Goal: Task Accomplishment & Management: Use online tool/utility

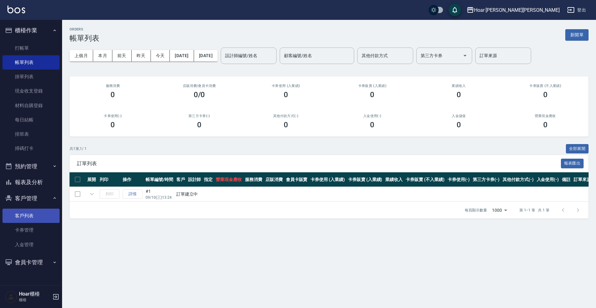
click at [36, 219] on link "客戶列表" at bounding box center [30, 215] width 57 height 14
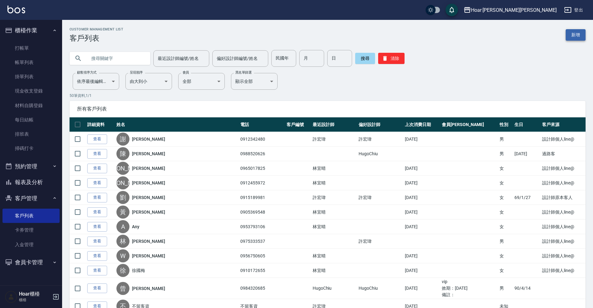
click at [574, 38] on link "新增" at bounding box center [575, 34] width 20 height 11
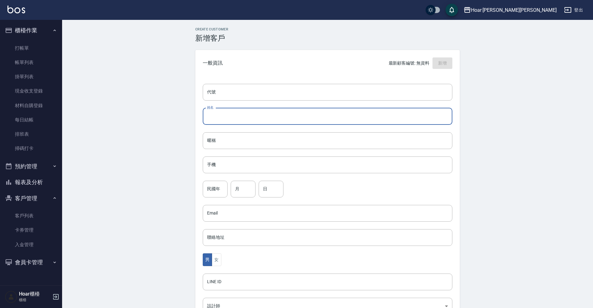
click at [323, 112] on input "姓名" at bounding box center [327, 116] width 249 height 17
type input "e"
type input "[PERSON_NAME]"
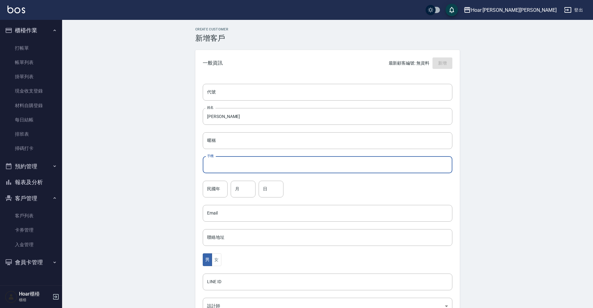
click at [273, 160] on input "手機" at bounding box center [327, 164] width 249 height 17
type input "矮"
click at [213, 166] on input "093001317" at bounding box center [327, 164] width 249 height 17
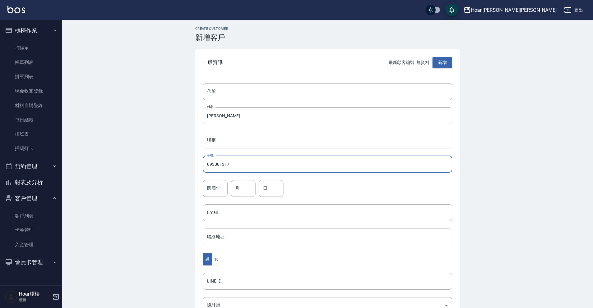
click at [231, 164] on input "093001317" at bounding box center [327, 164] width 249 height 17
type input "0930013170"
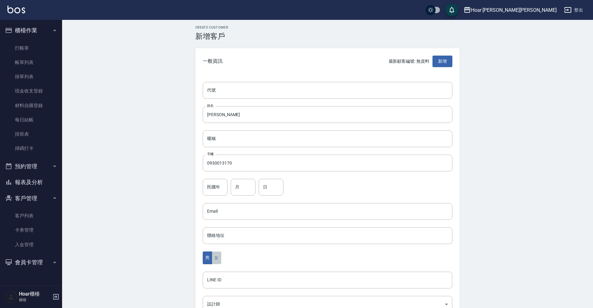
click at [220, 254] on button "女" at bounding box center [216, 257] width 9 height 13
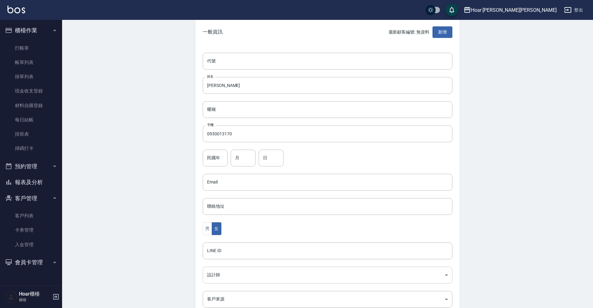
scroll to position [33, 0]
click at [208, 274] on body "Hoar [PERSON_NAME][PERSON_NAME] 登出 櫃檯作業 打帳單 帳單列表 掛單列表 現金收支登錄 材料自購登錄 每日結帳 排班表 掃碼…" at bounding box center [296, 169] width 593 height 404
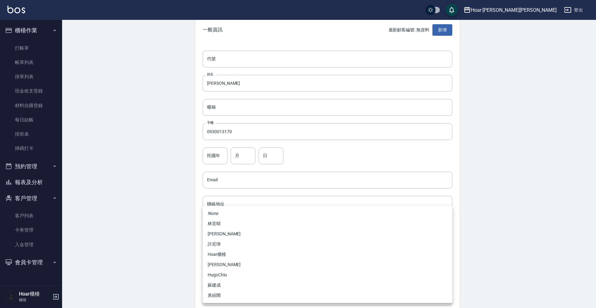
click at [219, 286] on li "蘇建成" at bounding box center [327, 285] width 249 height 10
type input "ca90e57b-44e2-4506-aa23-481d48c79065"
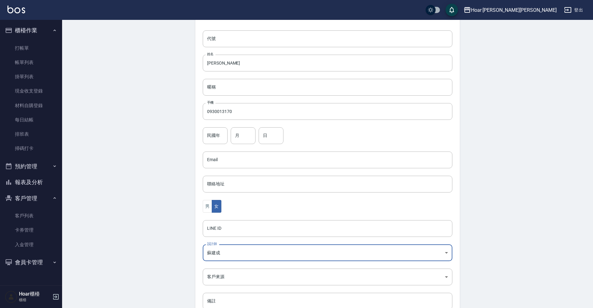
scroll to position [55, 0]
click at [225, 279] on body "Hoar [PERSON_NAME][PERSON_NAME] 登出 櫃檯作業 打帳單 帳單列表 掛單列表 現金收支登錄 材料自購登錄 每日結帳 排班表 掃碼…" at bounding box center [296, 147] width 593 height 404
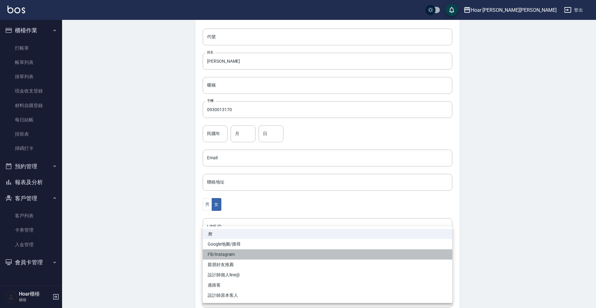
click at [224, 252] on li "FB/Instagram" at bounding box center [327, 254] width 249 height 10
type input "FB/Instagram"
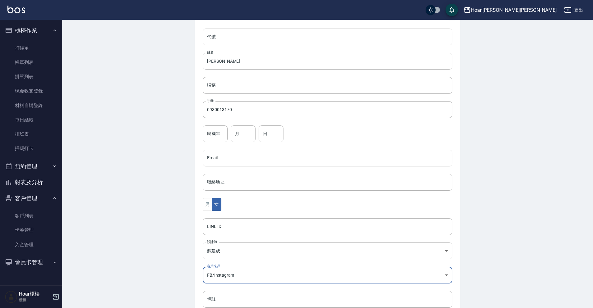
scroll to position [96, 0]
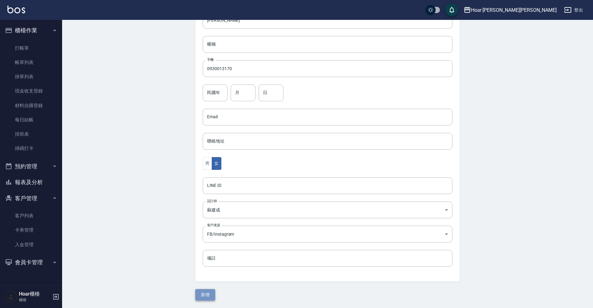
click at [205, 289] on button "新增" at bounding box center [205, 294] width 20 height 11
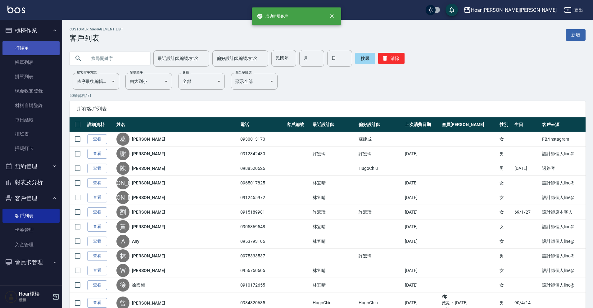
drag, startPoint x: 19, startPoint y: 44, endPoint x: 23, endPoint y: 49, distance: 6.4
click at [19, 44] on link "打帳單" at bounding box center [30, 48] width 57 height 14
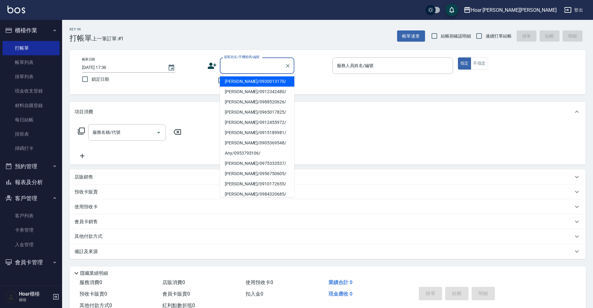
drag, startPoint x: 244, startPoint y: 64, endPoint x: 249, endPoint y: 74, distance: 11.7
click at [244, 64] on input "顧客姓名/手機號碼/編號" at bounding box center [252, 65] width 60 height 11
click at [251, 81] on li "[PERSON_NAME]/0930013170/" at bounding box center [257, 81] width 74 height 10
type input "[PERSON_NAME]/0930013170/"
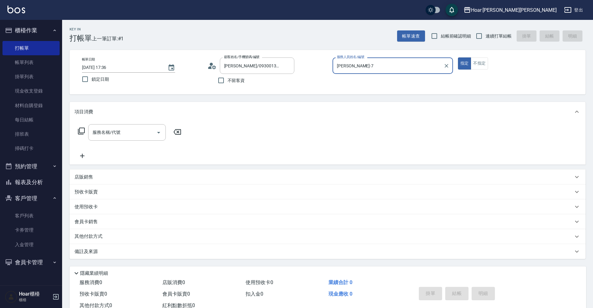
type input "[PERSON_NAME]-7"
click at [169, 124] on div "服務名稱/代號 服務名稱/代號" at bounding box center [129, 132] width 110 height 16
click at [155, 130] on icon "Open" at bounding box center [158, 132] width 7 height 7
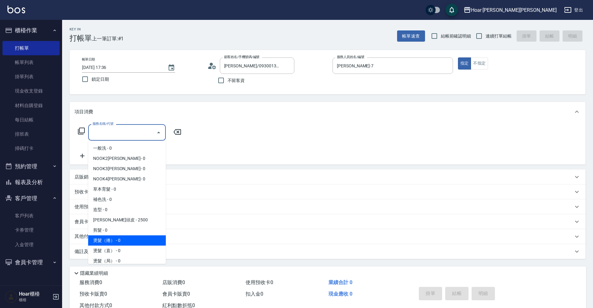
click at [103, 243] on span "燙髮（捲） - 0" at bounding box center [127, 240] width 78 height 10
type input "燙髮（捲）(301)"
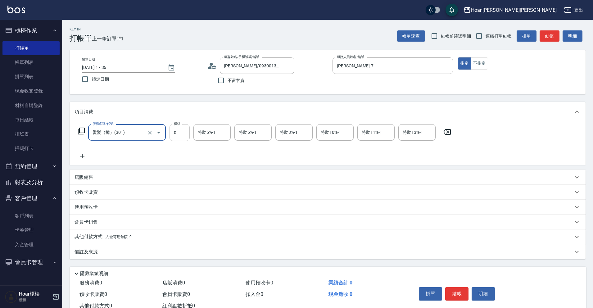
click at [188, 135] on input "0" at bounding box center [179, 132] width 20 height 17
type input "1680"
click at [80, 157] on icon at bounding box center [82, 155] width 16 height 7
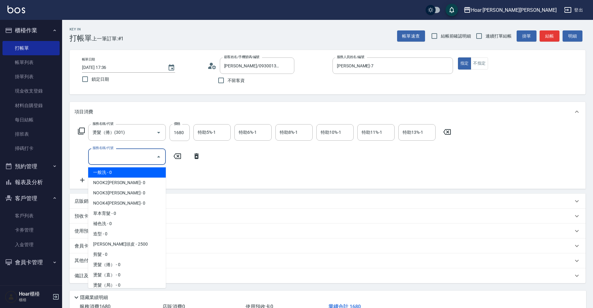
click at [100, 155] on input "服務名稱/代號" at bounding box center [122, 156] width 63 height 11
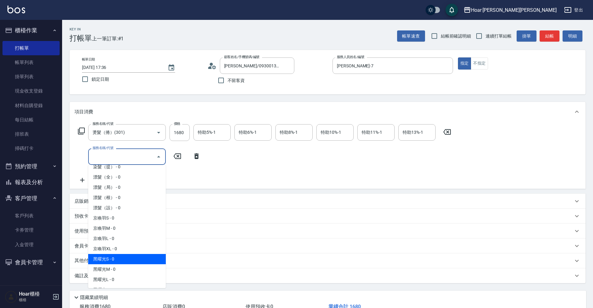
scroll to position [170, 0]
click at [115, 271] on span "黑曜光M - 0" at bounding box center [127, 268] width 78 height 10
type input "黑曜光M(606)"
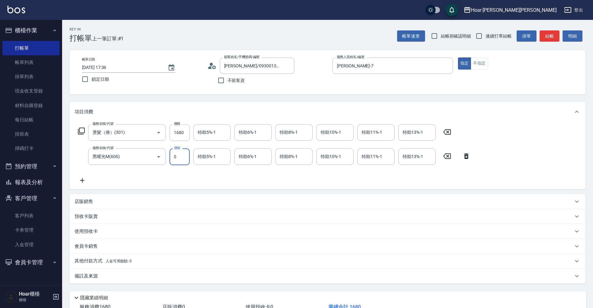
click at [181, 162] on input "0" at bounding box center [179, 156] width 20 height 17
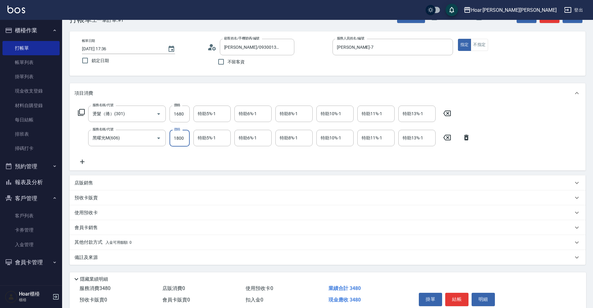
scroll to position [46, 0]
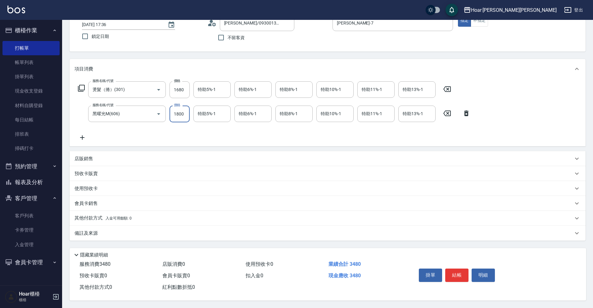
type input "1800"
click at [90, 217] on p "其他付款方式 入金可用餘額: 0" at bounding box center [102, 218] width 57 height 7
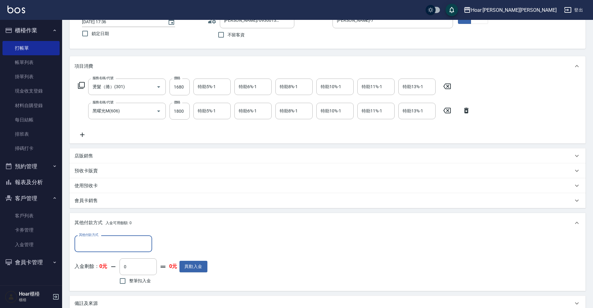
scroll to position [0, 0]
drag, startPoint x: 97, startPoint y: 238, endPoint x: 98, endPoint y: 242, distance: 4.1
click at [97, 239] on input "其他付款方式" at bounding box center [113, 243] width 72 height 11
click at [101, 277] on span "信用卡" at bounding box center [113, 280] width 78 height 10
type input "信用卡"
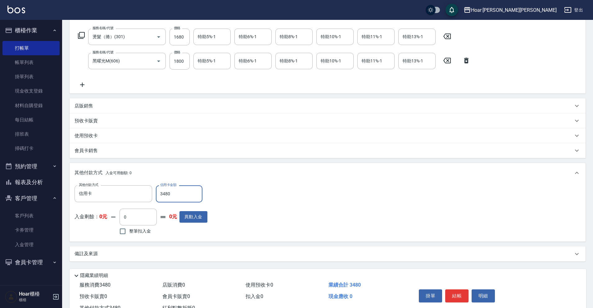
scroll to position [119, 0]
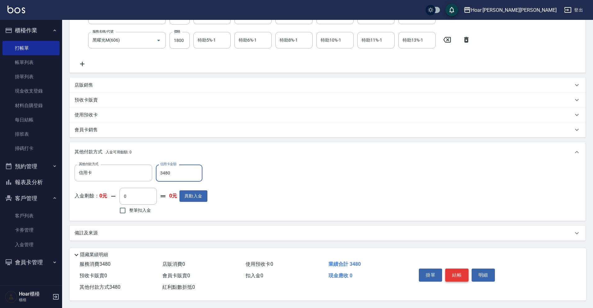
type input "3480"
click at [450, 272] on button "結帳" at bounding box center [456, 274] width 23 height 13
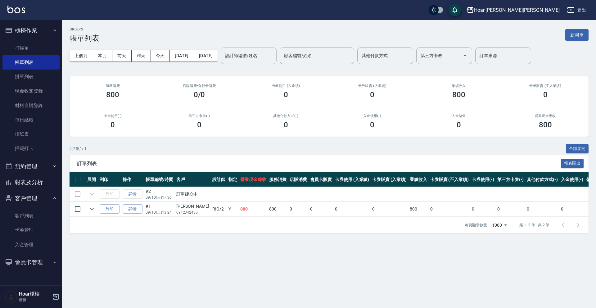
click at [248, 57] on input "設計師編號/姓名" at bounding box center [248, 55] width 50 height 11
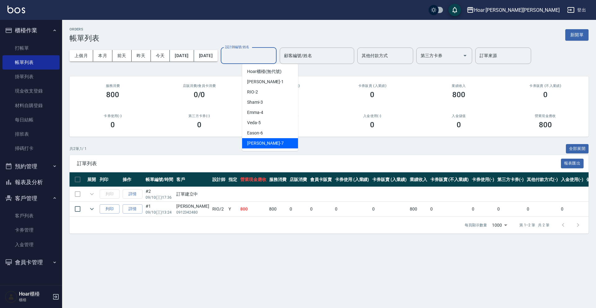
click at [258, 140] on span "[PERSON_NAME] -7" at bounding box center [265, 143] width 37 height 7
type input "[PERSON_NAME]-7"
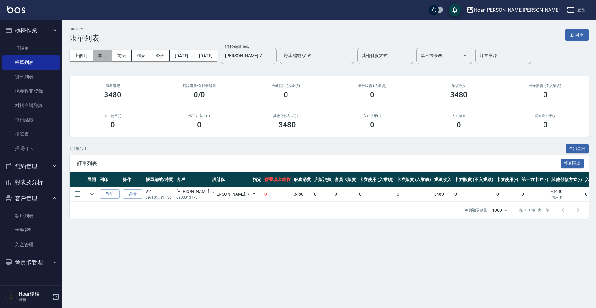
click at [97, 54] on button "本月" at bounding box center [102, 55] width 19 height 11
